Goal: Task Accomplishment & Management: Complete application form

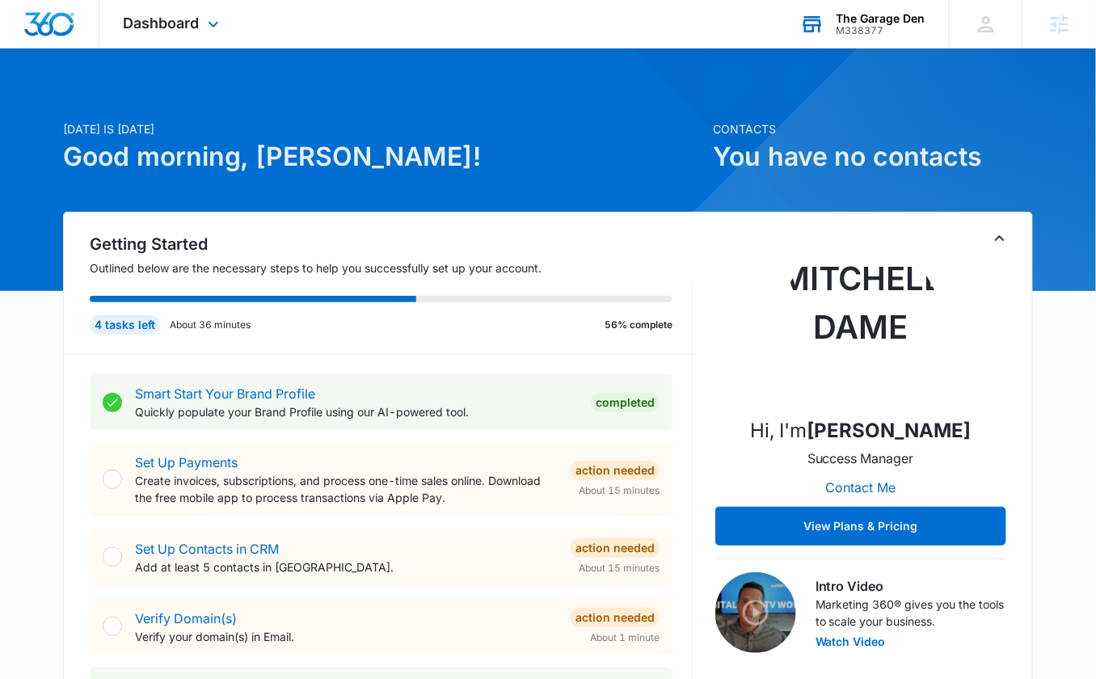
drag, startPoint x: 901, startPoint y: 0, endPoint x: 901, endPoint y: 12, distance: 12.1
click at [901, 0] on div "The Garage Den M338377 Your Accounts View All" at bounding box center [862, 24] width 173 height 48
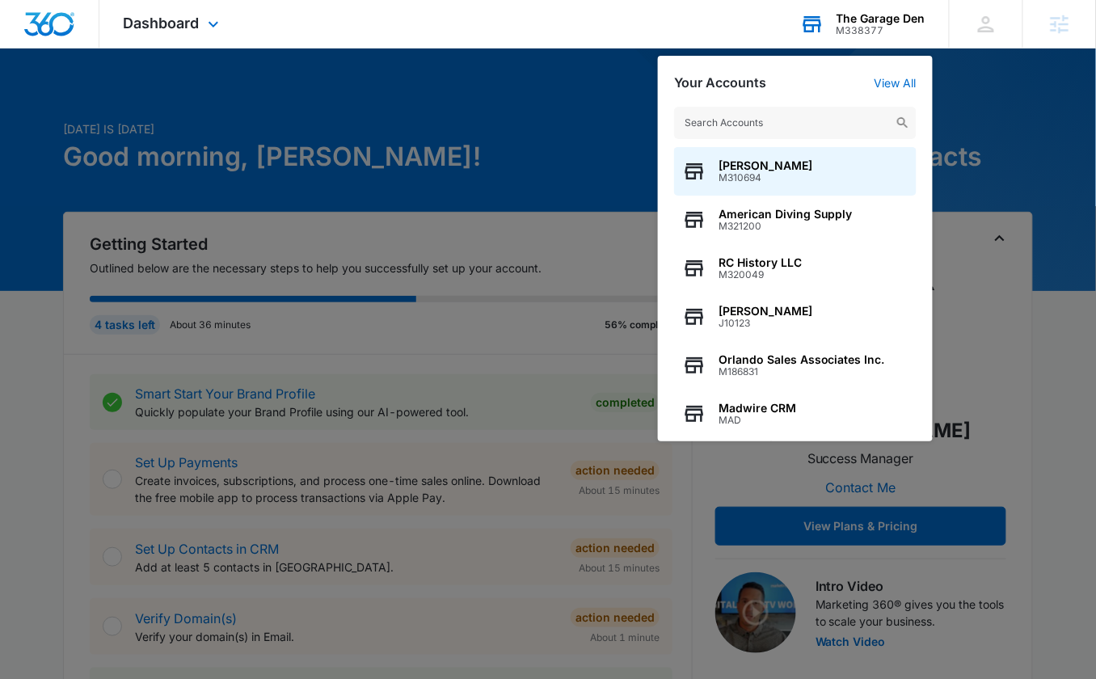
click at [904, 90] on div "Your Accounts View All" at bounding box center [795, 82] width 242 height 15
click at [906, 85] on link "View All" at bounding box center [895, 83] width 42 height 14
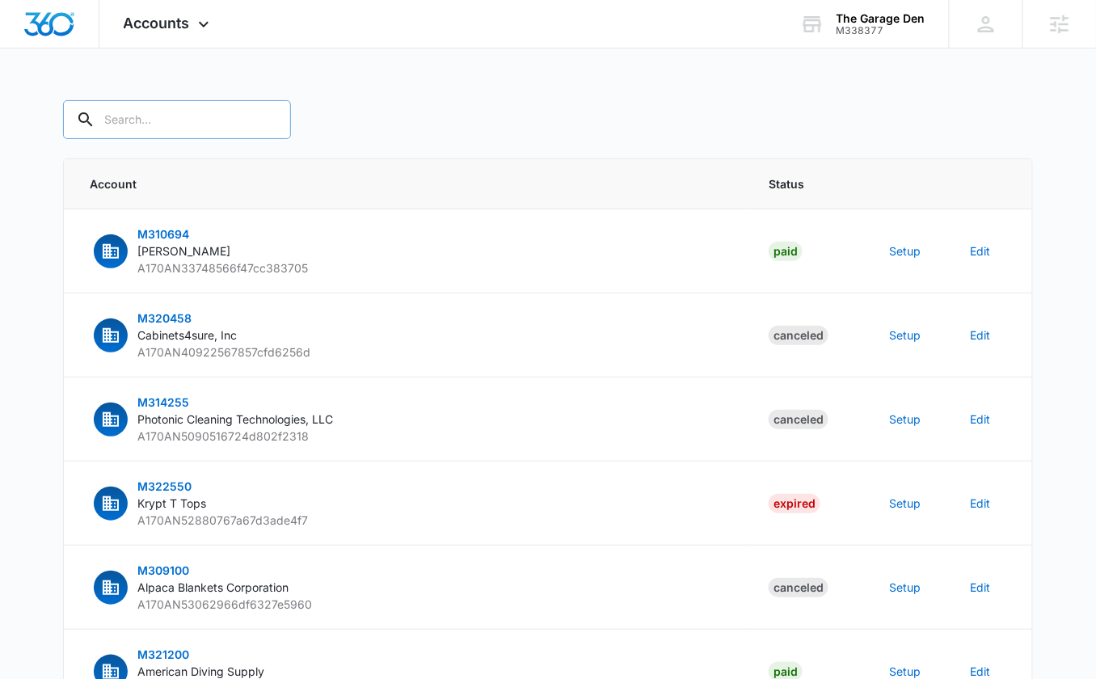
click at [175, 126] on input "text" at bounding box center [177, 119] width 228 height 39
paste input "M338377"
type input "M338377"
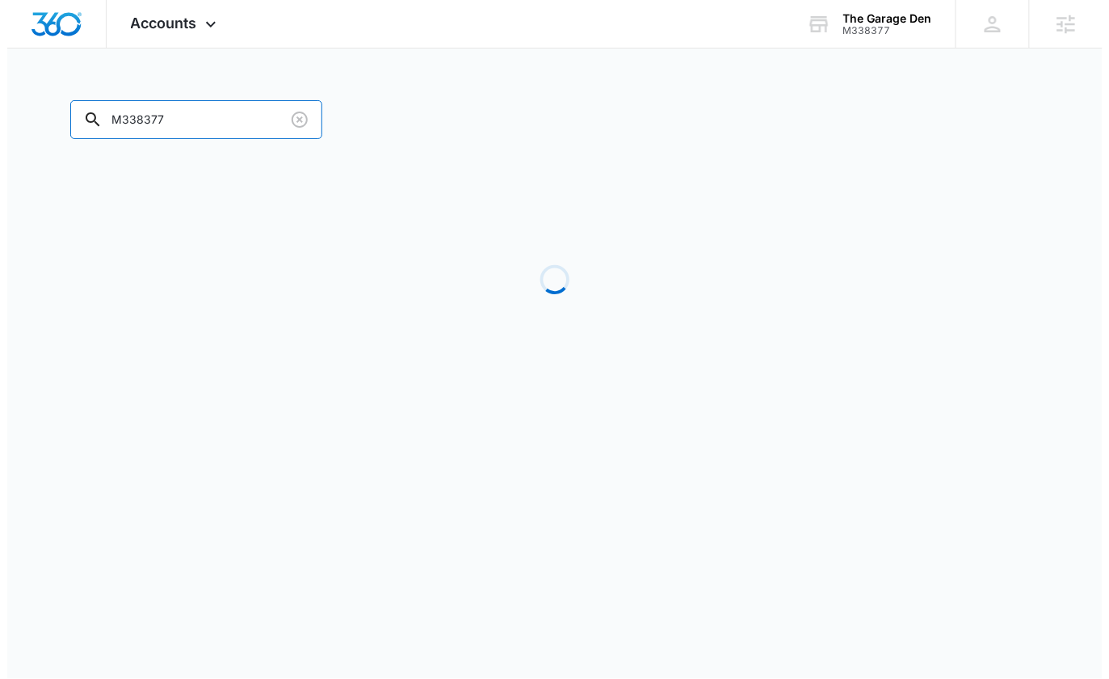
scroll to position [0, 0]
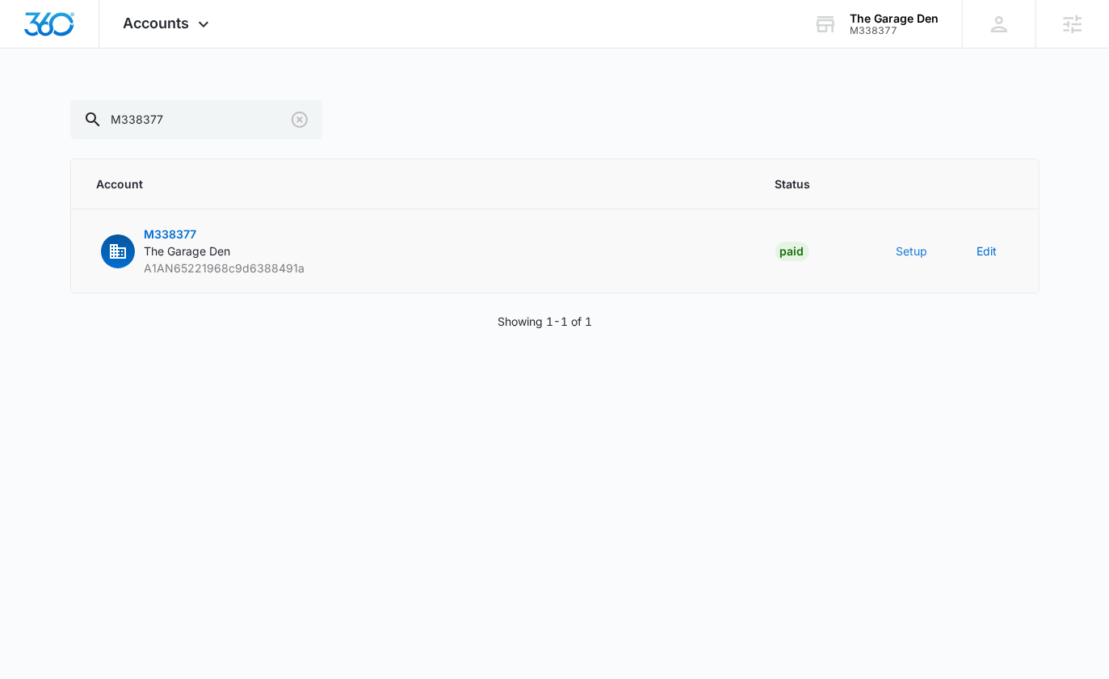
click at [907, 251] on button "Setup" at bounding box center [913, 250] width 32 height 17
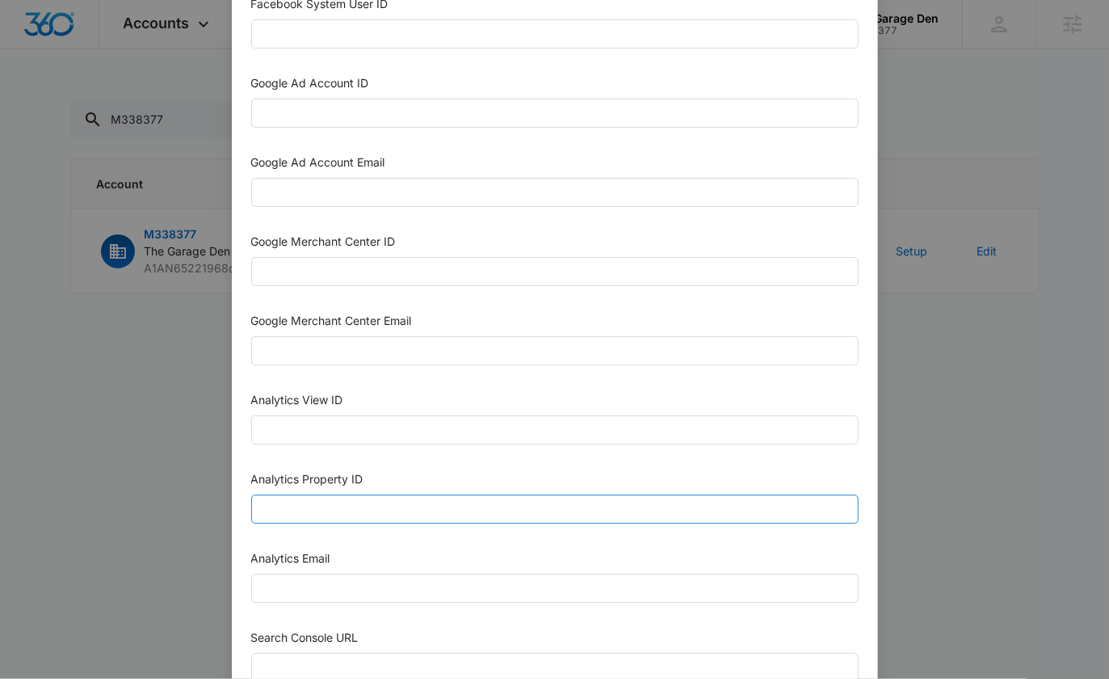
scroll to position [473, 0]
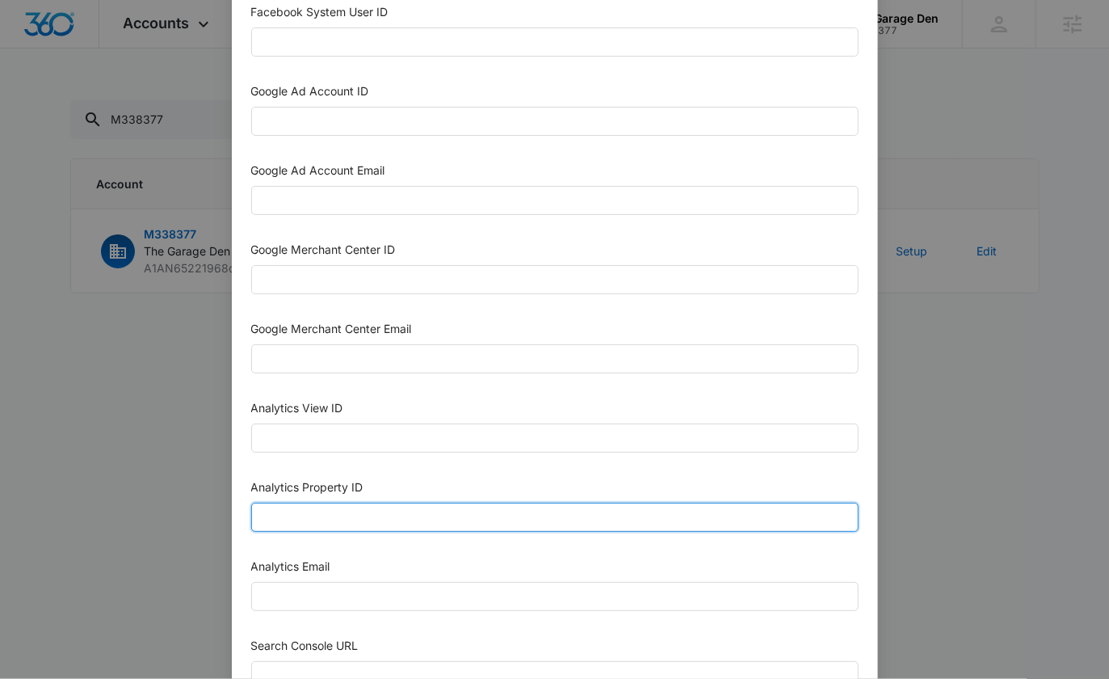
click at [342, 503] on input "Analytics Property ID" at bounding box center [555, 517] width 608 height 29
paste input "508244854"
type input "508244854"
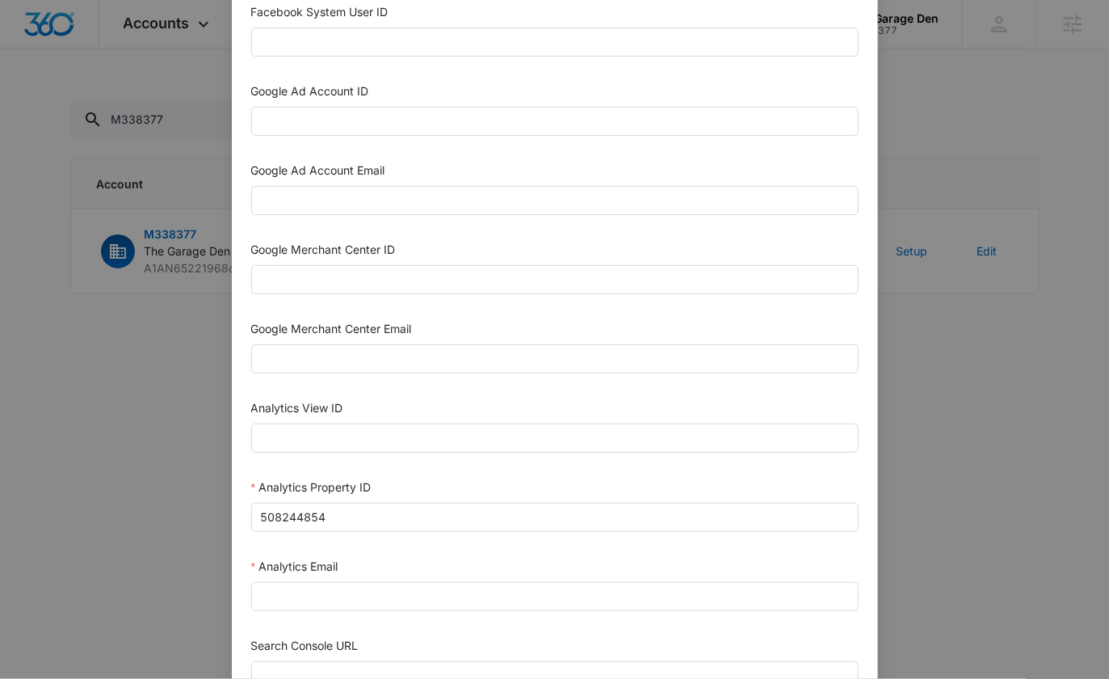
scroll to position [641, 0]
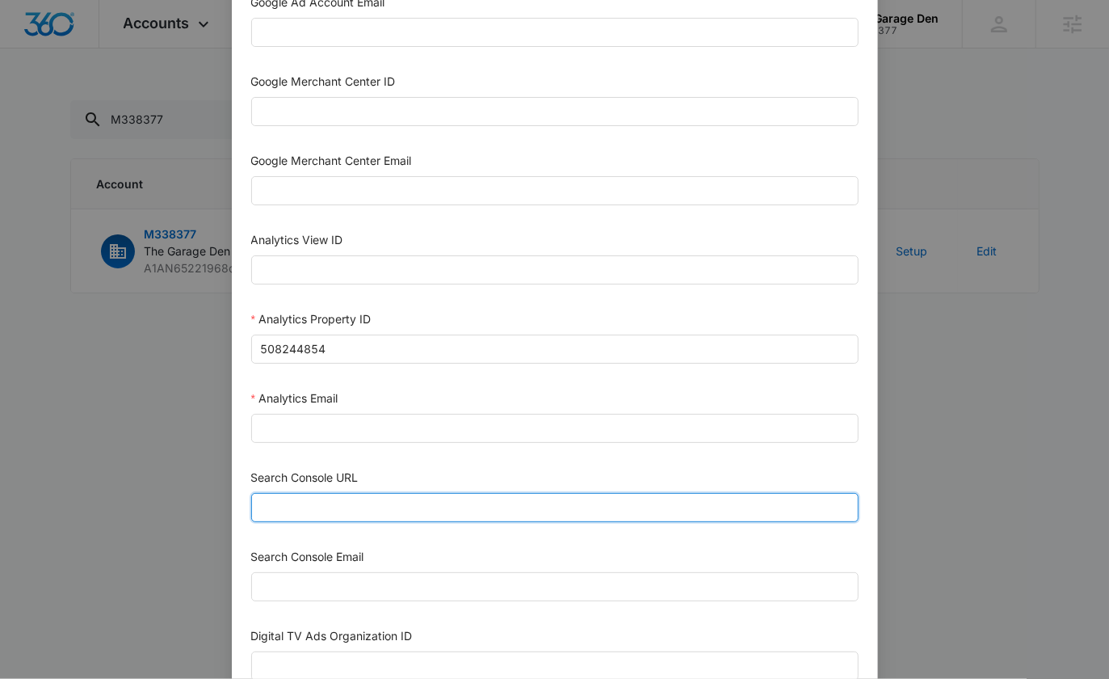
click at [342, 493] on input "Search Console URL" at bounding box center [555, 507] width 608 height 29
paste input "[URL][DOMAIN_NAME]"
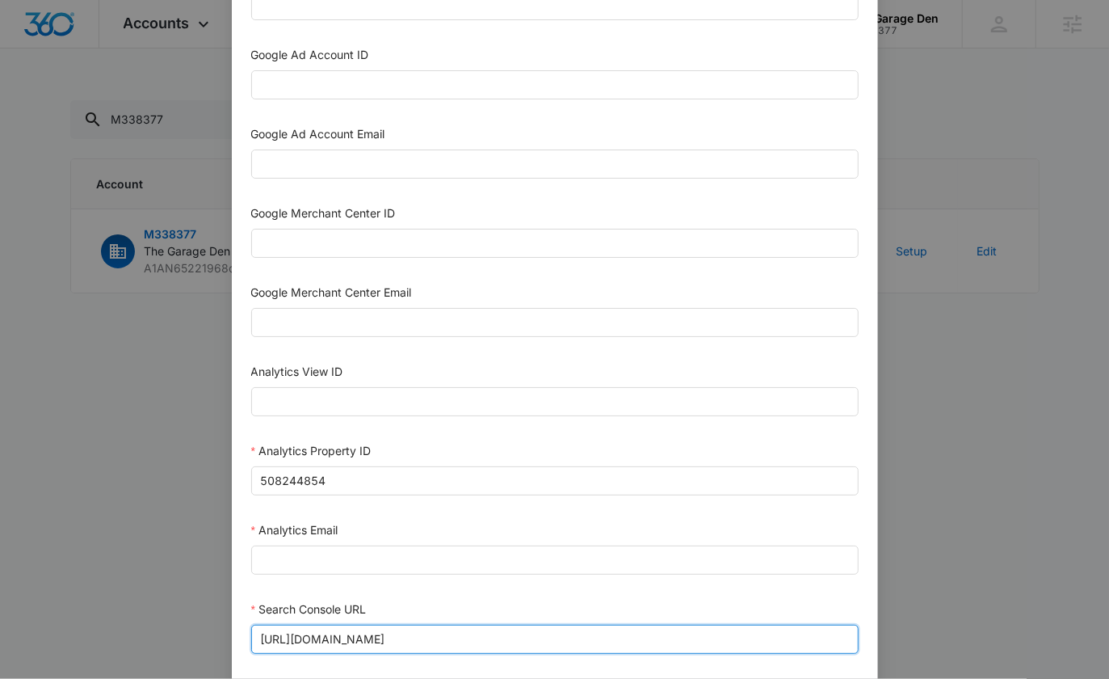
scroll to position [501, 0]
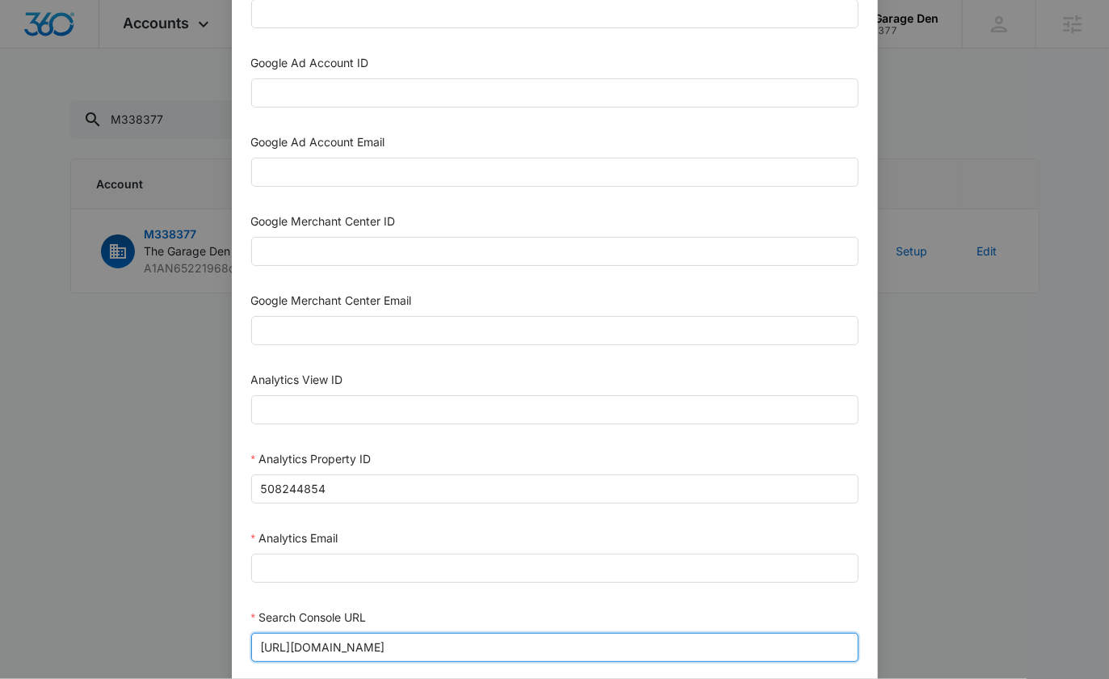
type input "[URL][DOMAIN_NAME]"
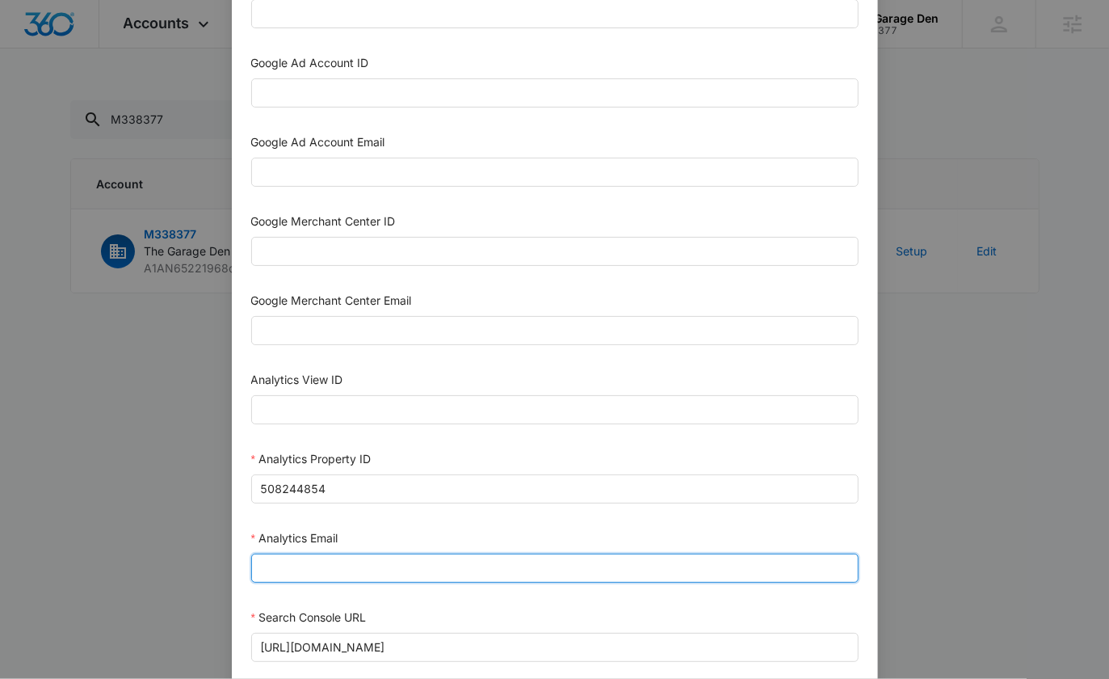
click at [324, 558] on input "Analytics Email" at bounding box center [555, 568] width 608 height 29
paste input "[EMAIL_ADDRESS][DOMAIN_NAME]"
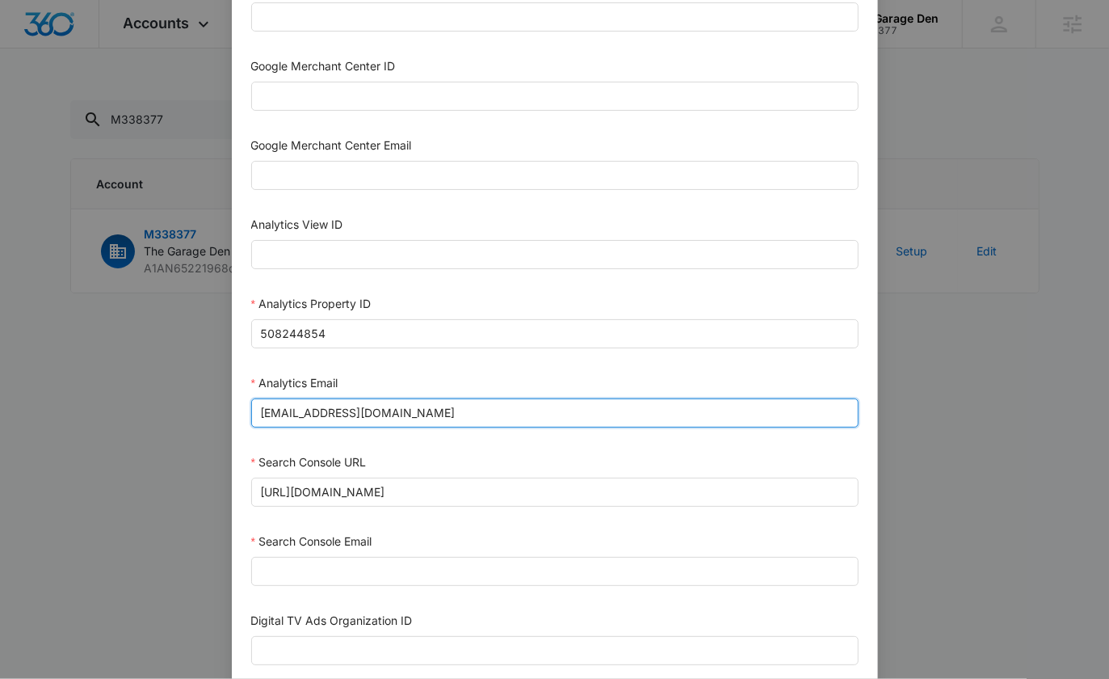
scroll to position [749, 0]
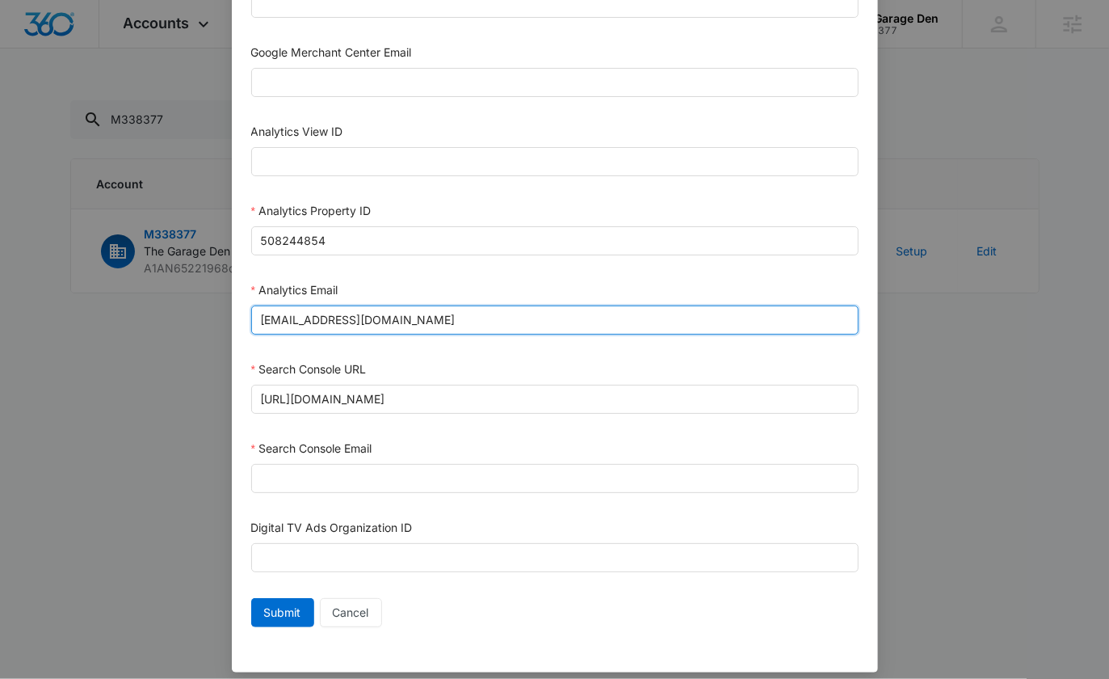
click at [277, 308] on input "[EMAIL_ADDRESS][DOMAIN_NAME]" at bounding box center [555, 319] width 608 height 29
type input "[EMAIL_ADDRESS][DOMAIN_NAME]"
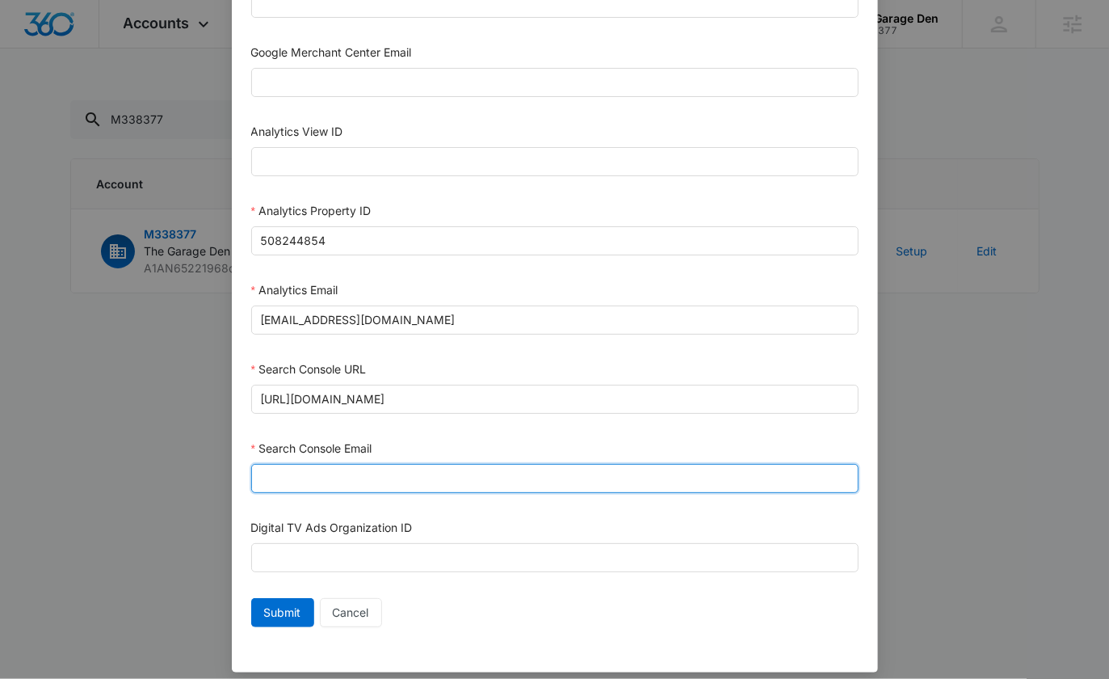
click at [306, 474] on input "Search Console Email" at bounding box center [555, 478] width 608 height 29
paste input "[EMAIL_ADDRESS][DOMAIN_NAME]"
click at [280, 467] on input "[EMAIL_ADDRESS][DOMAIN_NAME]" at bounding box center [555, 478] width 608 height 29
type input "[EMAIL_ADDRESS][DOMAIN_NAME]"
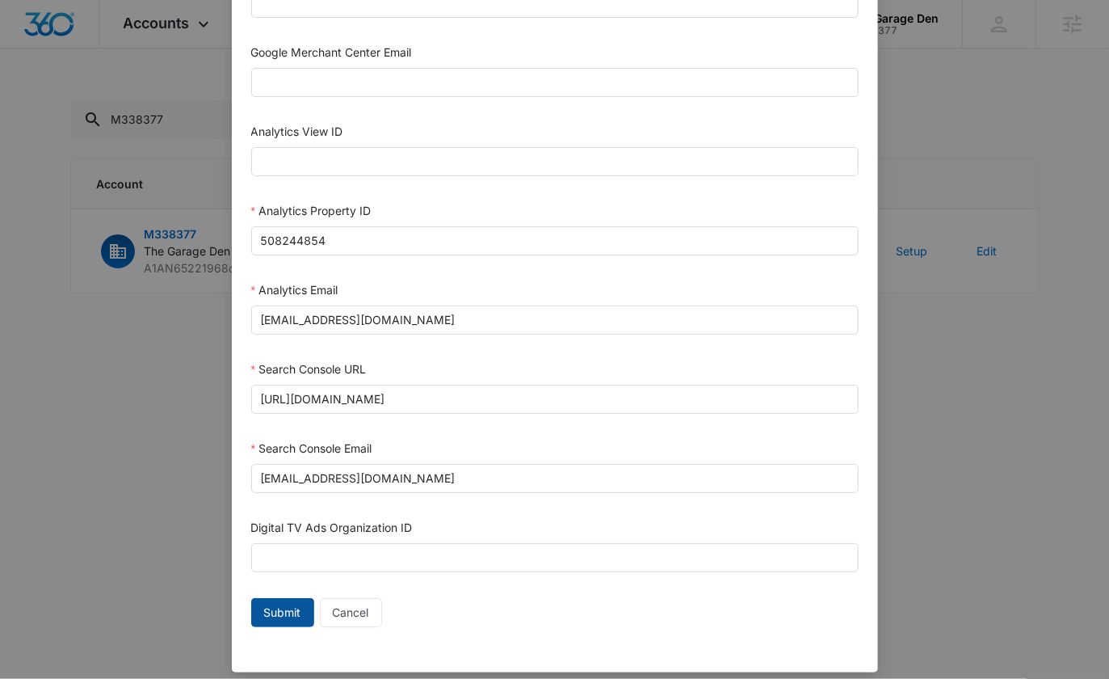
click at [288, 604] on span "Submit" at bounding box center [282, 613] width 37 height 18
